Goal: Task Accomplishment & Management: Use online tool/utility

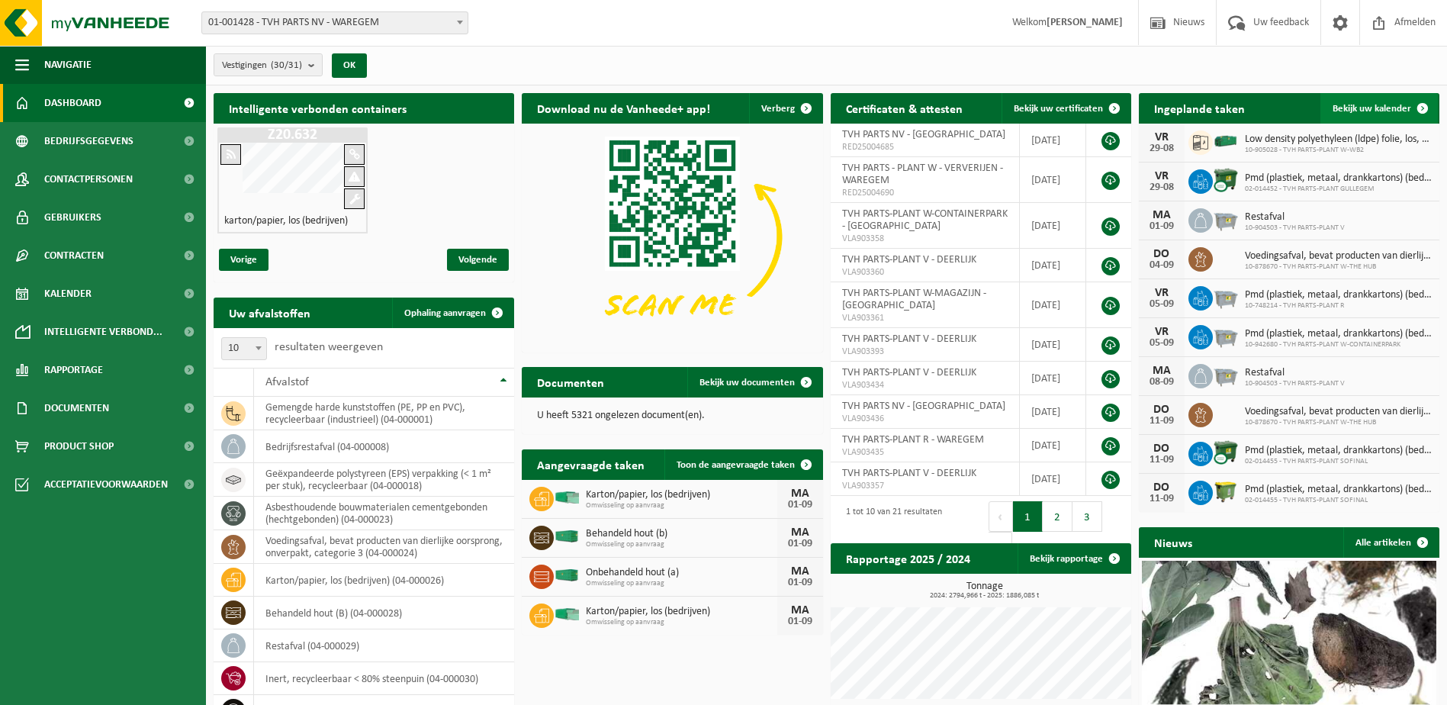
click at [1427, 105] on span at bounding box center [1422, 108] width 31 height 31
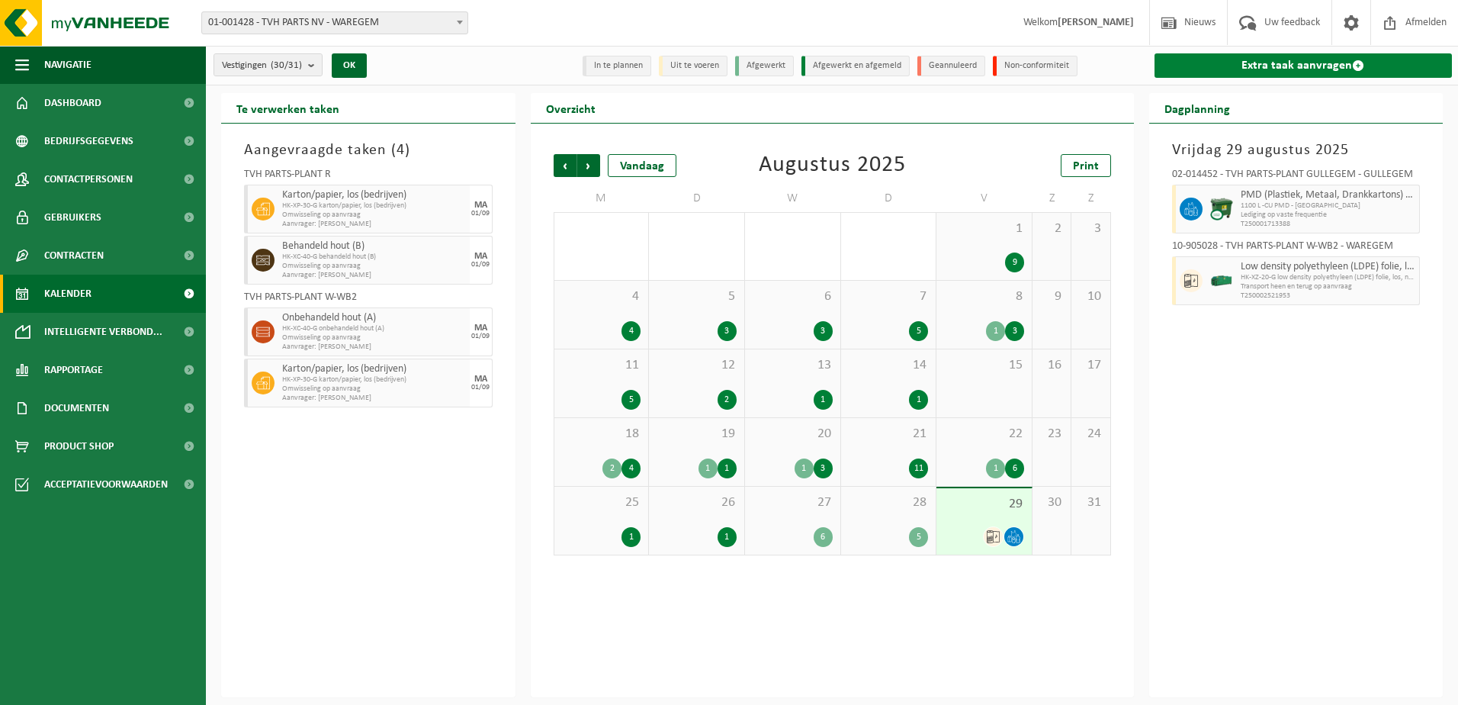
click at [1355, 64] on span at bounding box center [1358, 65] width 12 height 12
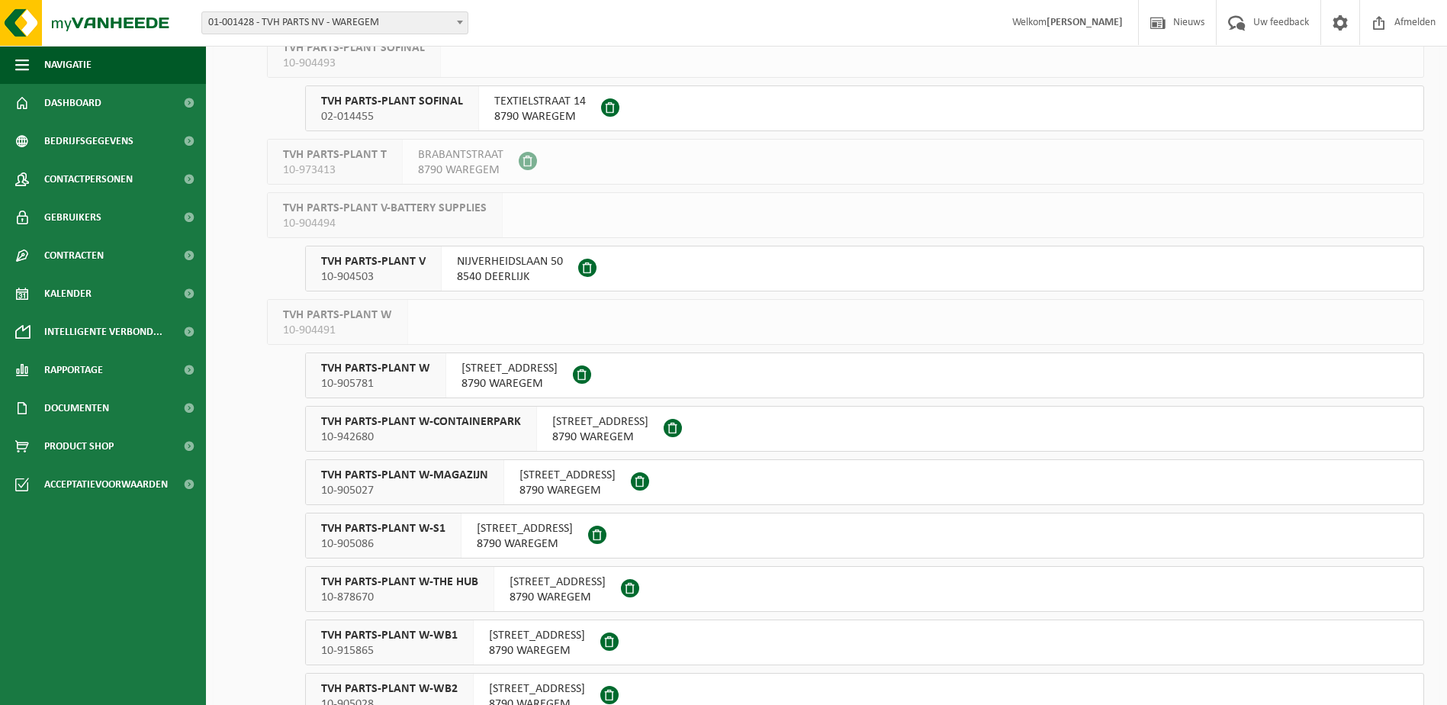
scroll to position [1100, 0]
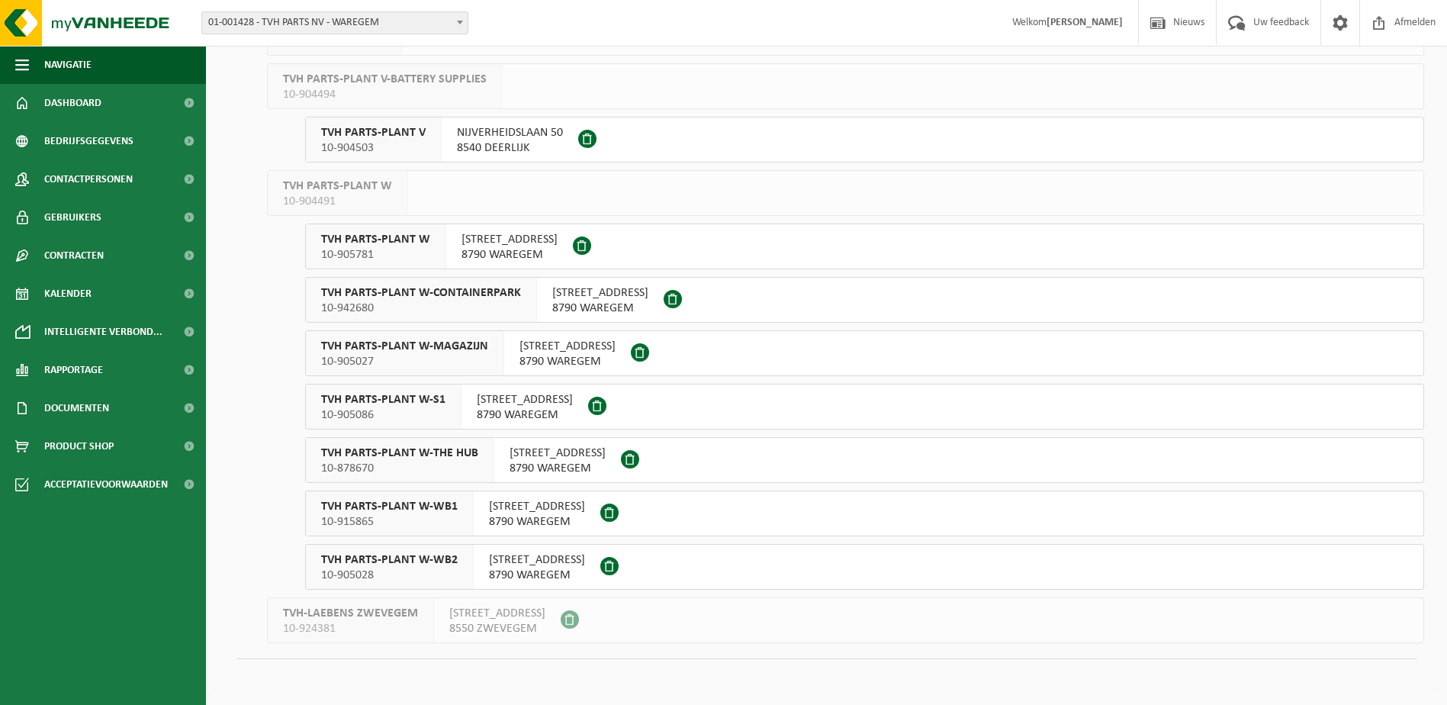
click at [408, 358] on span "10-905027" at bounding box center [404, 361] width 167 height 15
